Goal: Information Seeking & Learning: Learn about a topic

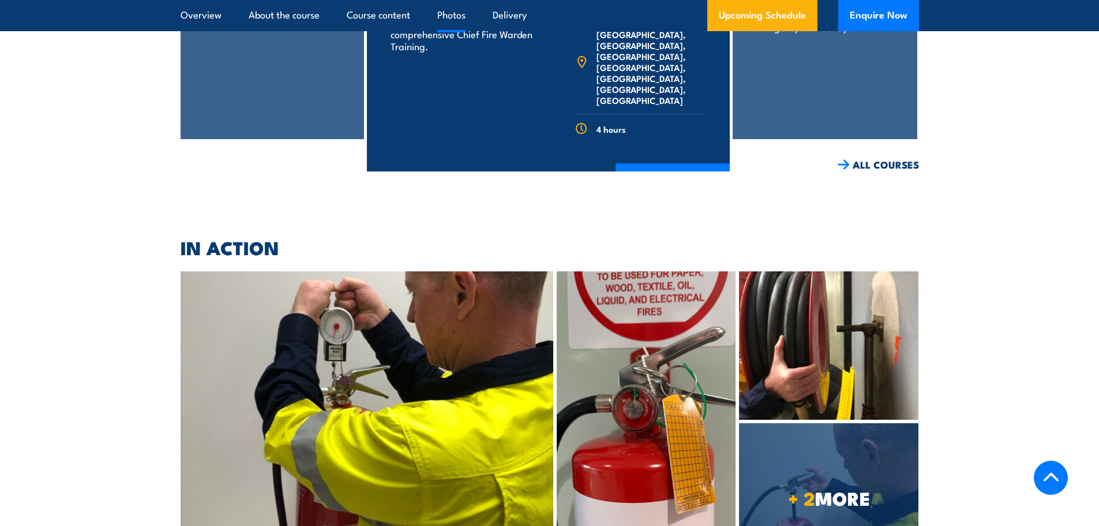
scroll to position [4295, 0]
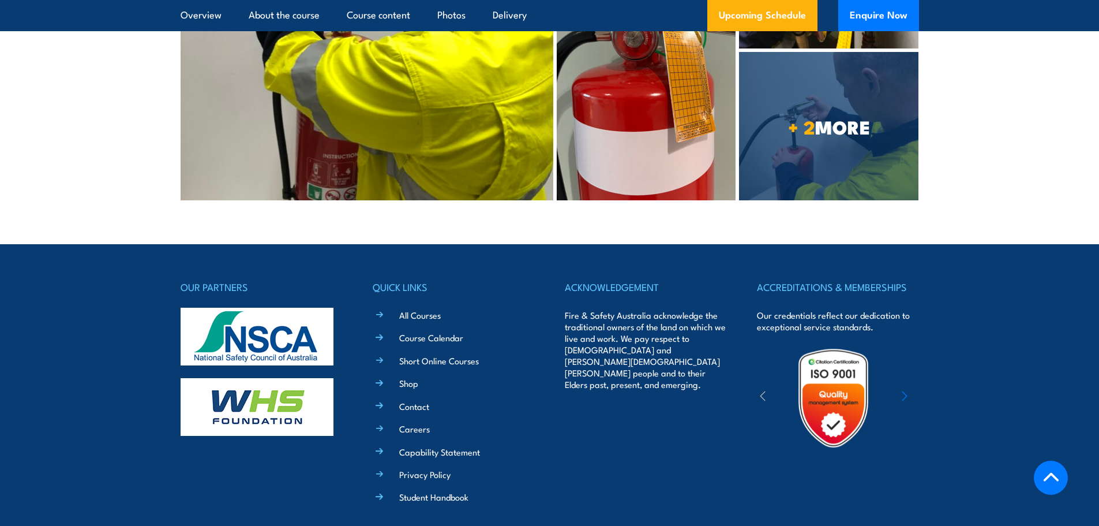
copy span "22250"
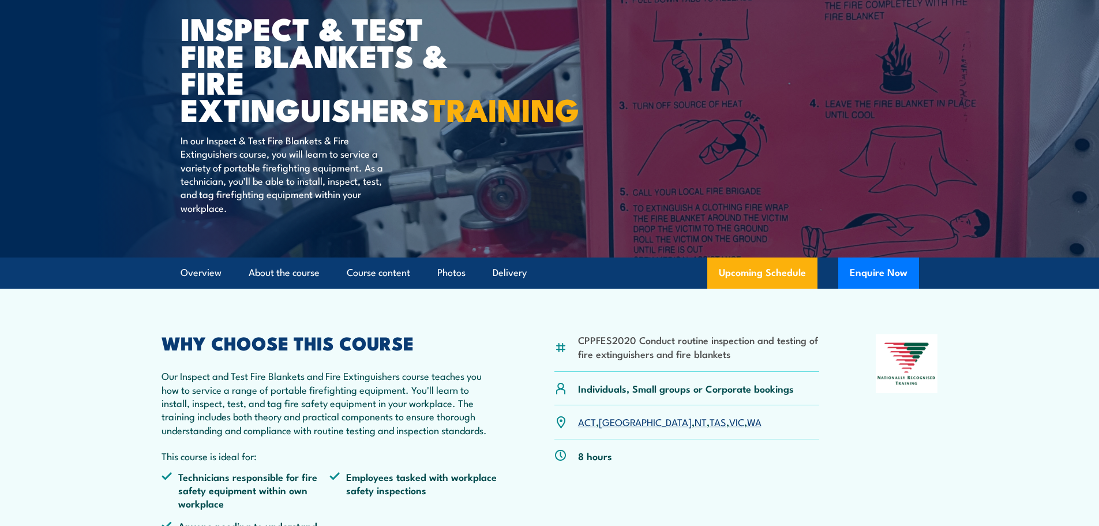
scroll to position [115, 0]
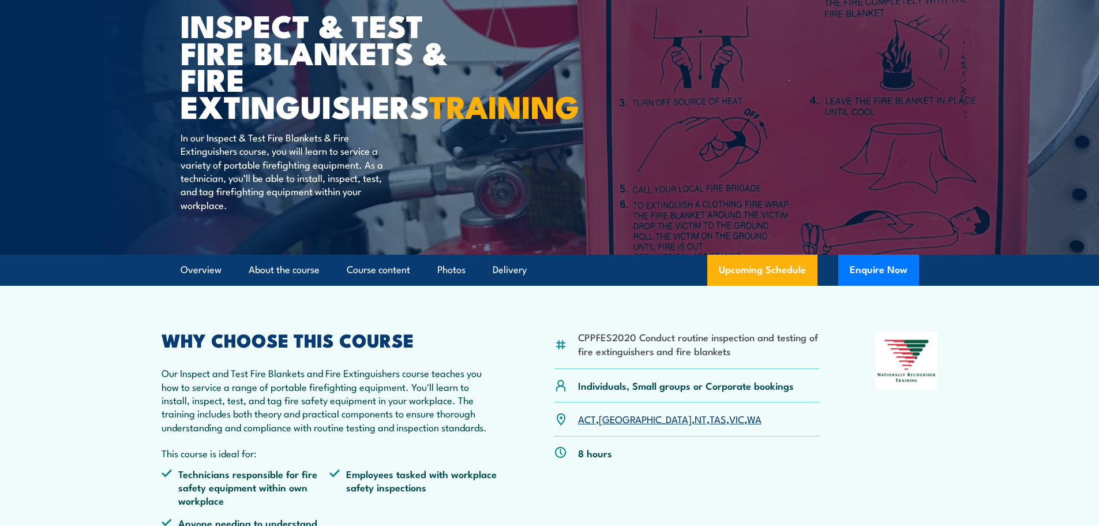
click at [607, 357] on li "CPPFES2020 Conduct routine inspection and testing of fire extinguishers and fir…" at bounding box center [699, 343] width 242 height 27
click at [732, 357] on li "CPPFES2020 Conduct routine inspection and testing of fire extinguishers and fir…" at bounding box center [699, 343] width 242 height 27
drag, startPoint x: 737, startPoint y: 377, endPoint x: 579, endPoint y: 365, distance: 159.1
click at [579, 357] on li "CPPFES2020 Conduct routine inspection and testing of fire extinguishers and fir…" at bounding box center [699, 343] width 242 height 27
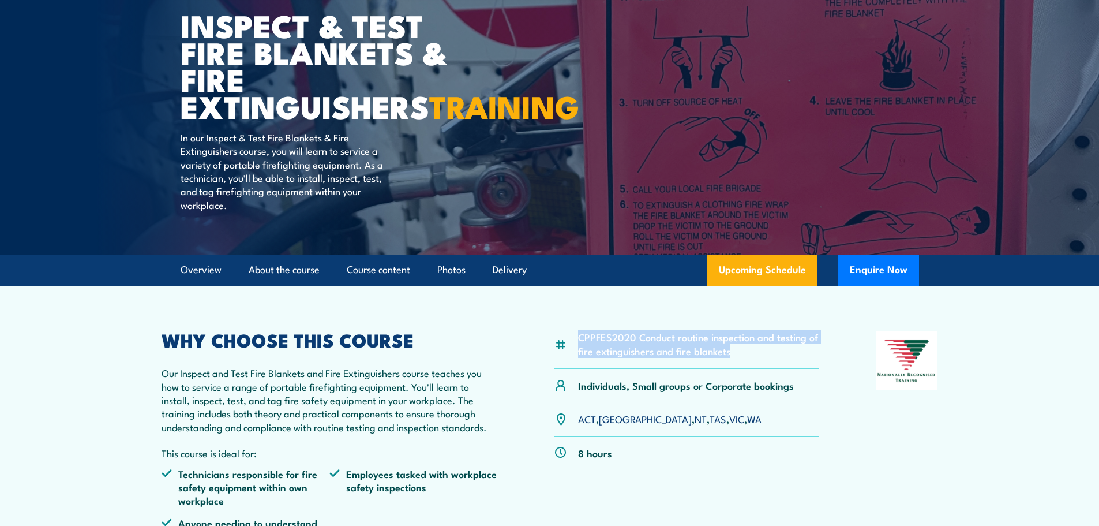
copy li "CPPFES2020 Conduct routine inspection and testing of fire extinguishers and fir…"
